Goal: Task Accomplishment & Management: Complete application form

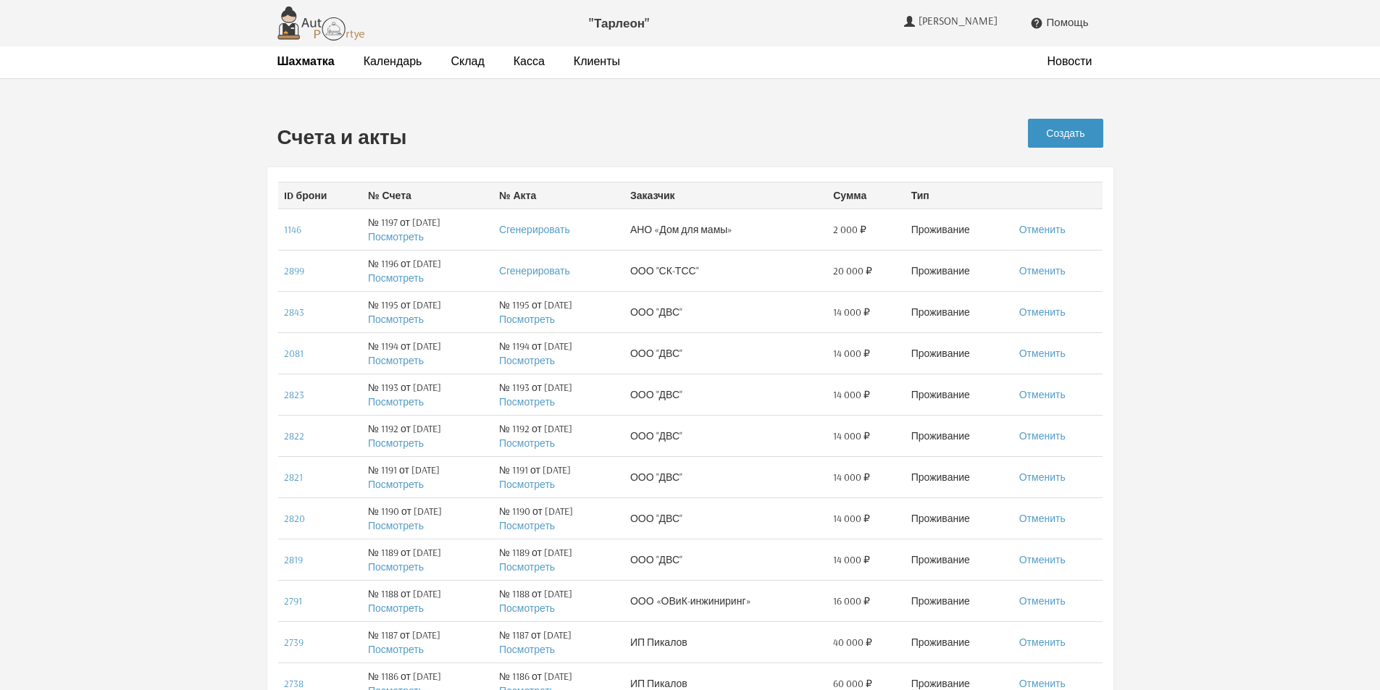
click at [1084, 138] on link "Создать" at bounding box center [1065, 133] width 75 height 29
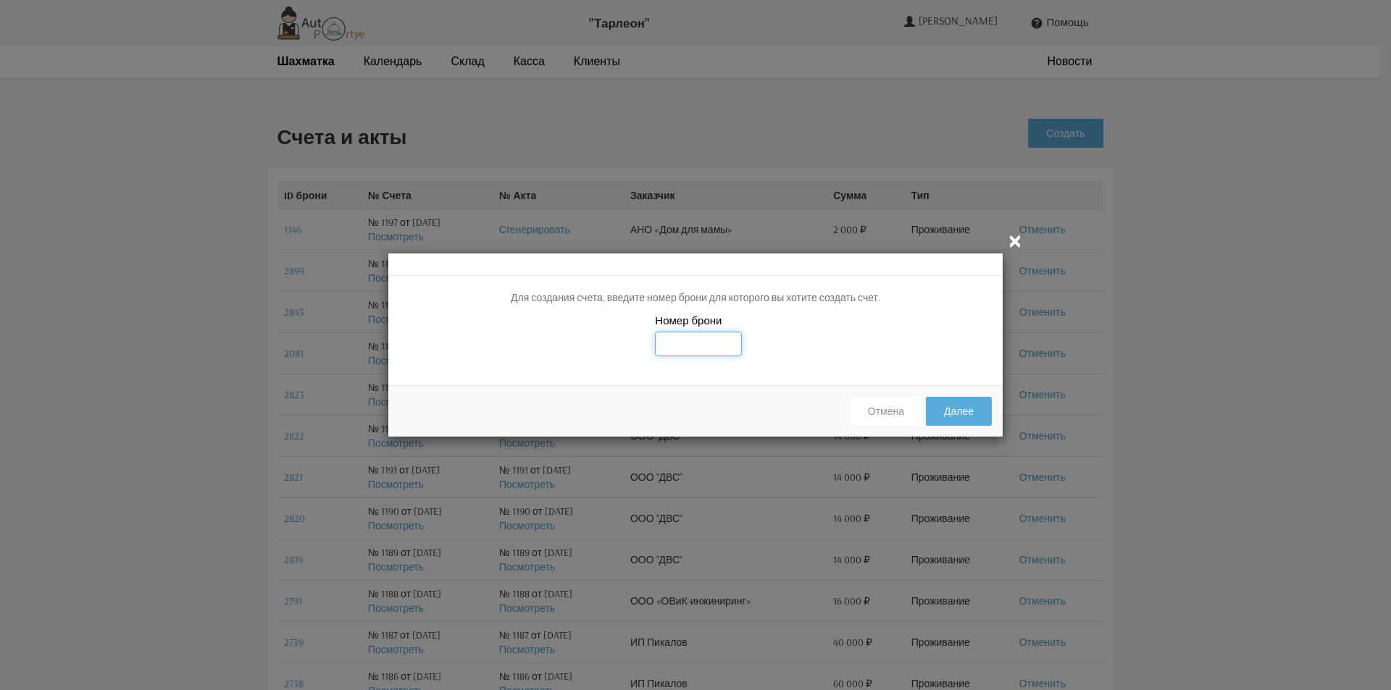
drag, startPoint x: 707, startPoint y: 346, endPoint x: 737, endPoint y: 339, distance: 30.4
click at [708, 346] on input "text" at bounding box center [698, 344] width 87 height 25
type input "2958"
click at [835, 340] on div "Номер брони 2958" at bounding box center [695, 344] width 614 height 62
click at [967, 411] on button "Далее" at bounding box center [959, 411] width 66 height 29
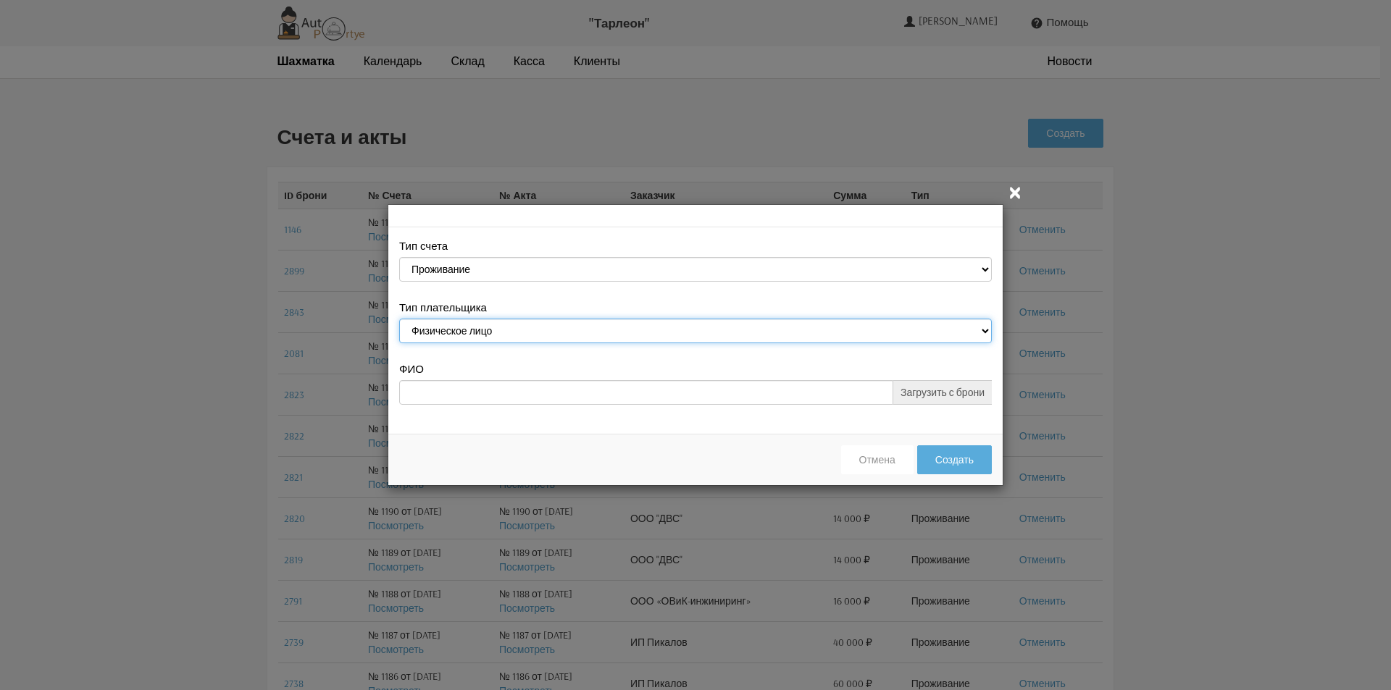
click at [598, 325] on select "Физическое лицо Юридическое лицо" at bounding box center [695, 331] width 593 height 25
select select "legal_entity"
click at [399, 321] on select "Физическое лицо Юридическое лицо" at bounding box center [695, 331] width 593 height 25
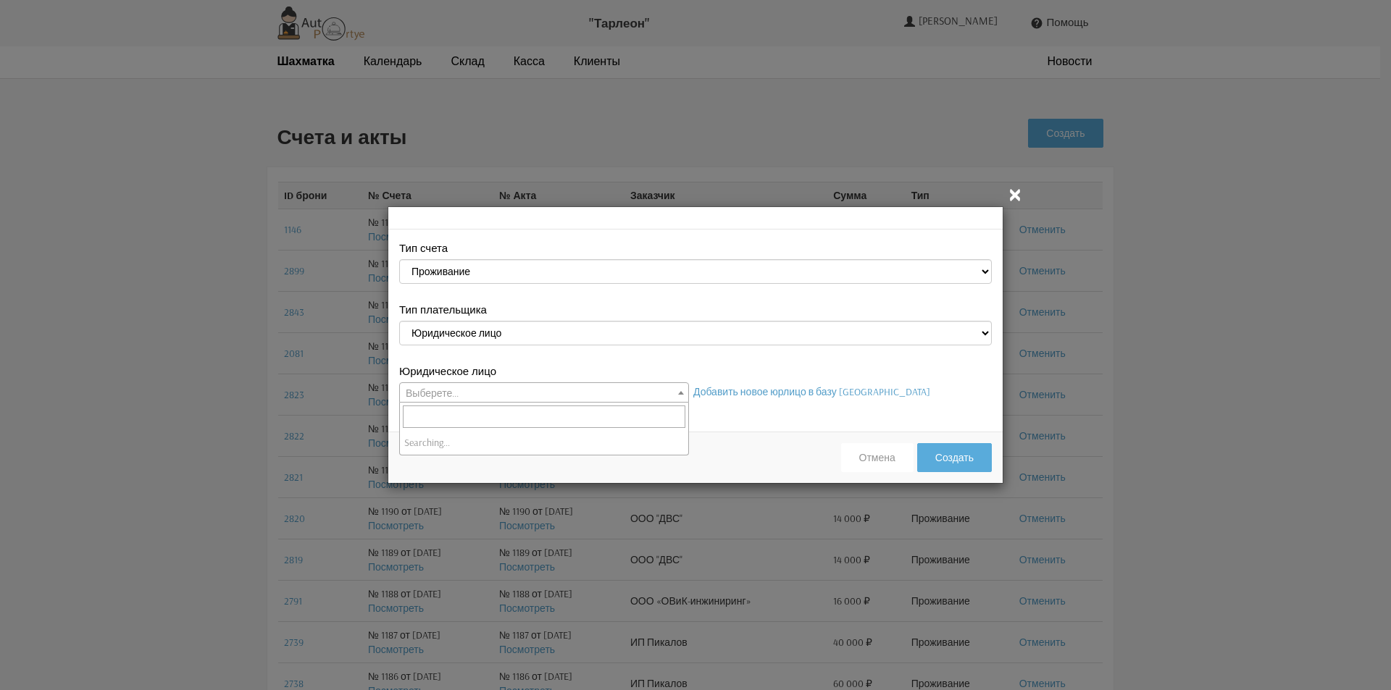
click at [529, 394] on span "Выберете..." at bounding box center [544, 393] width 288 height 20
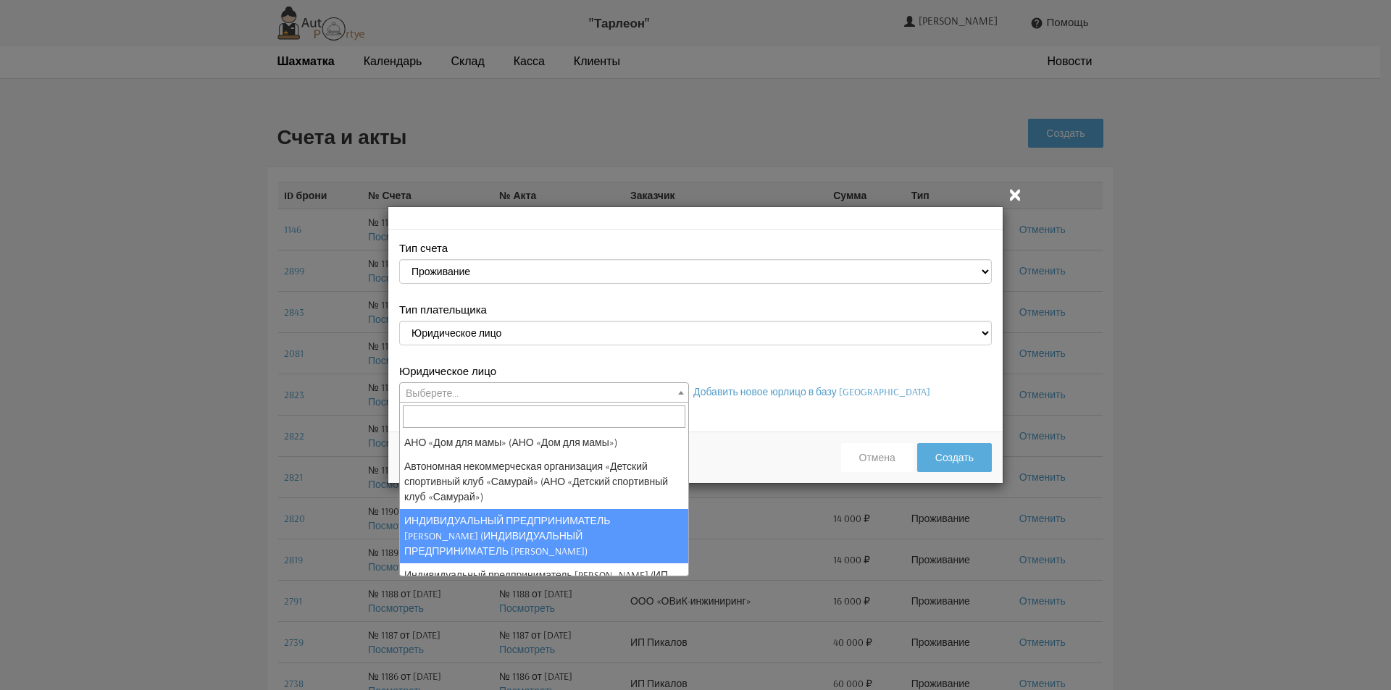
scroll to position [72, 0]
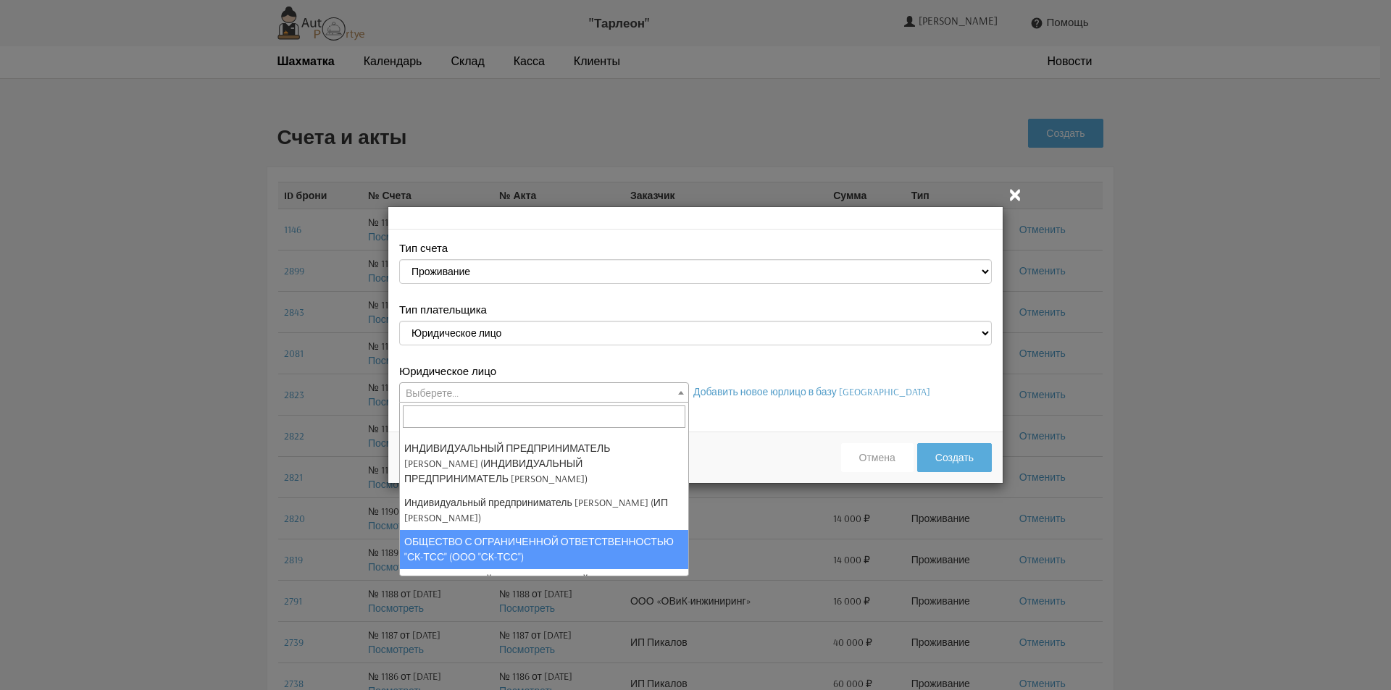
select select "101"
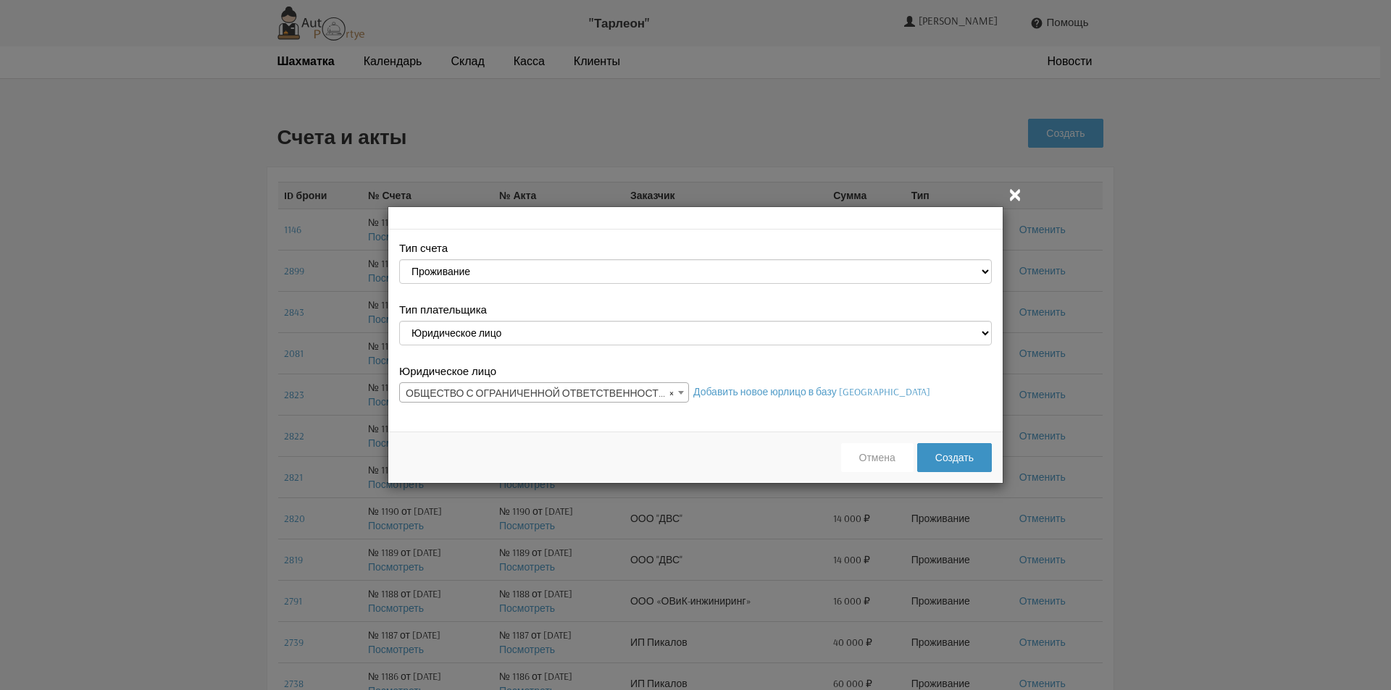
click at [955, 464] on button "Создать" at bounding box center [954, 457] width 75 height 29
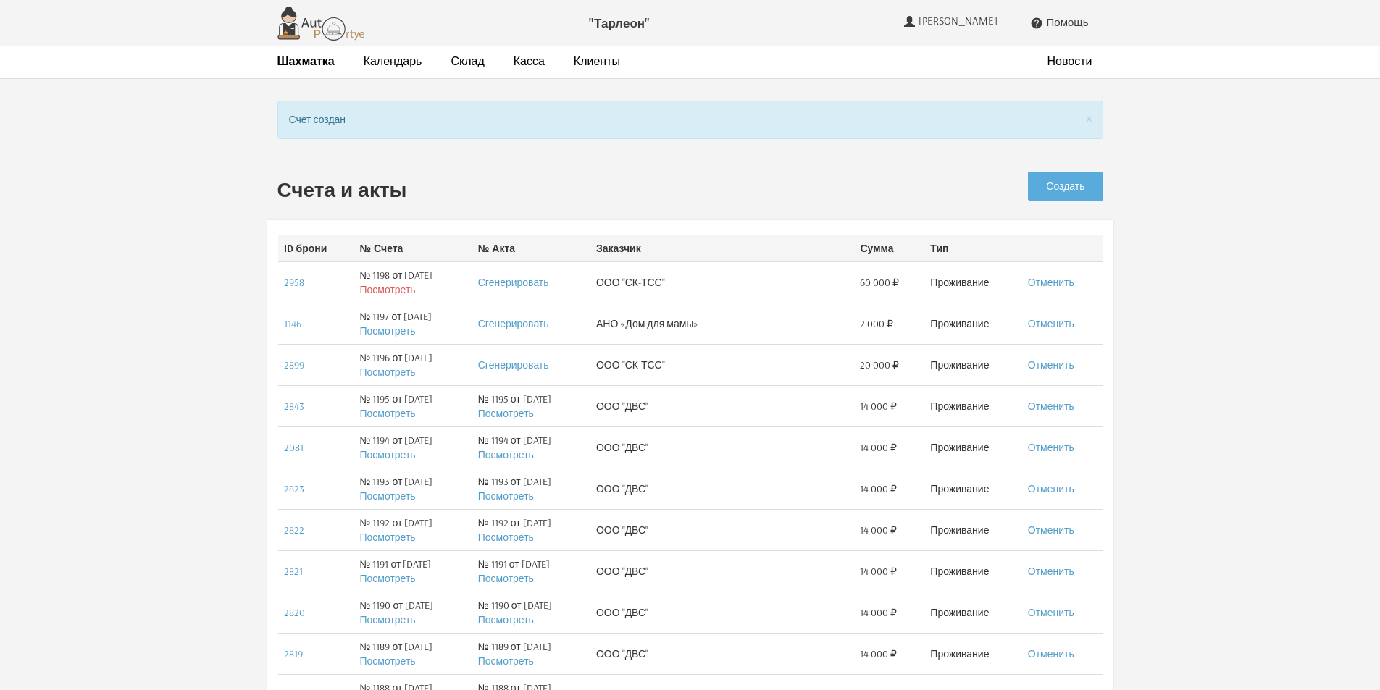
click at [399, 291] on link "Посмотреть" at bounding box center [387, 289] width 56 height 13
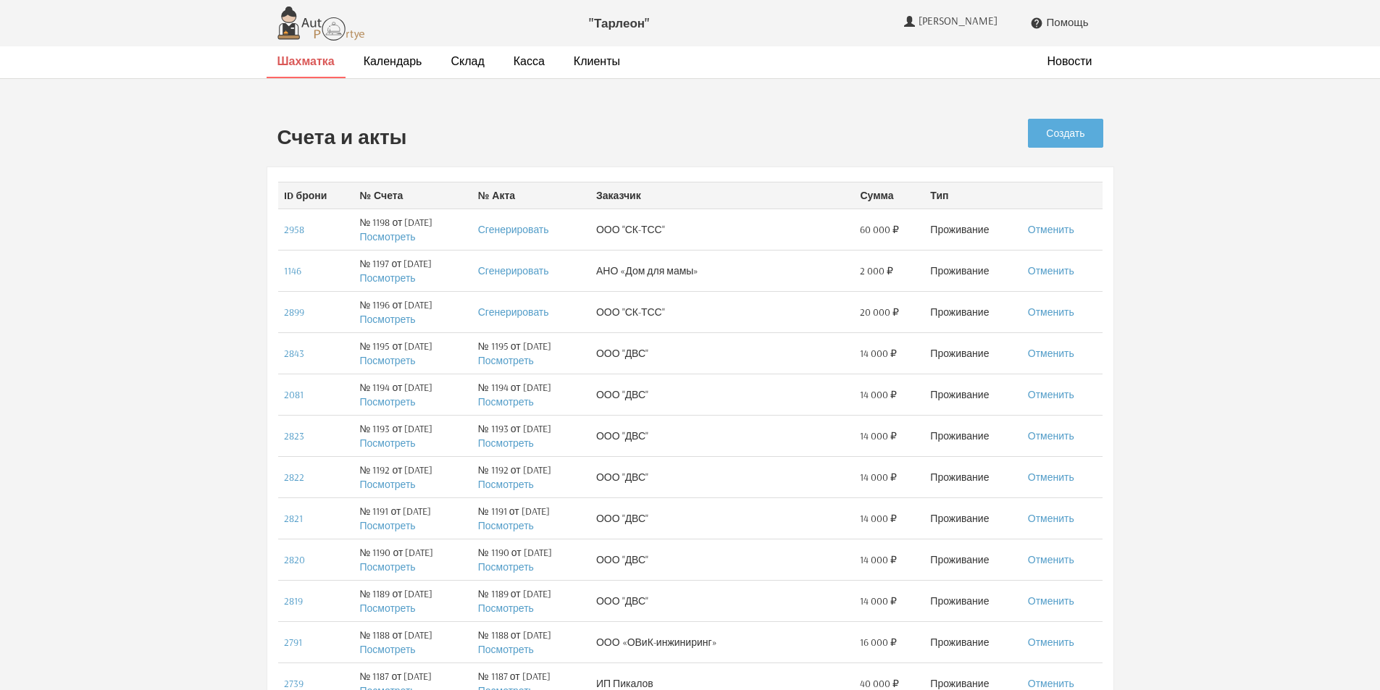
click at [311, 63] on strong "Шахматка" at bounding box center [305, 61] width 57 height 14
